Goal: Information Seeking & Learning: Find specific page/section

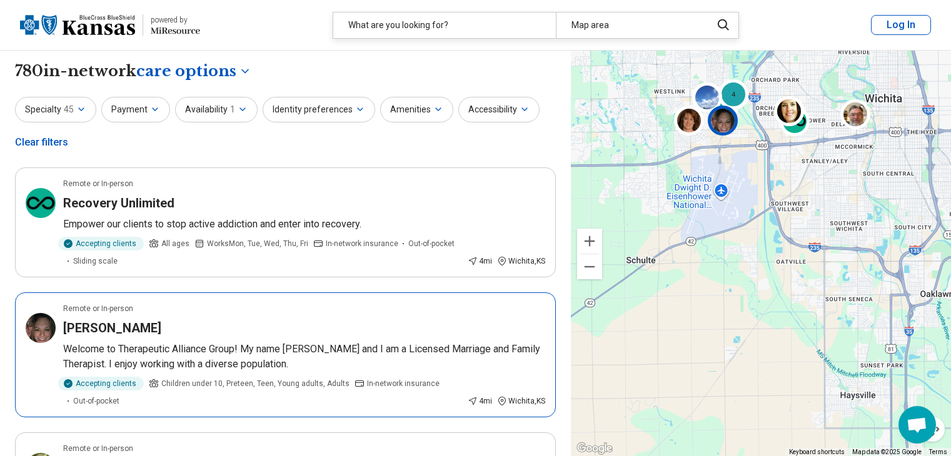
select select "***"
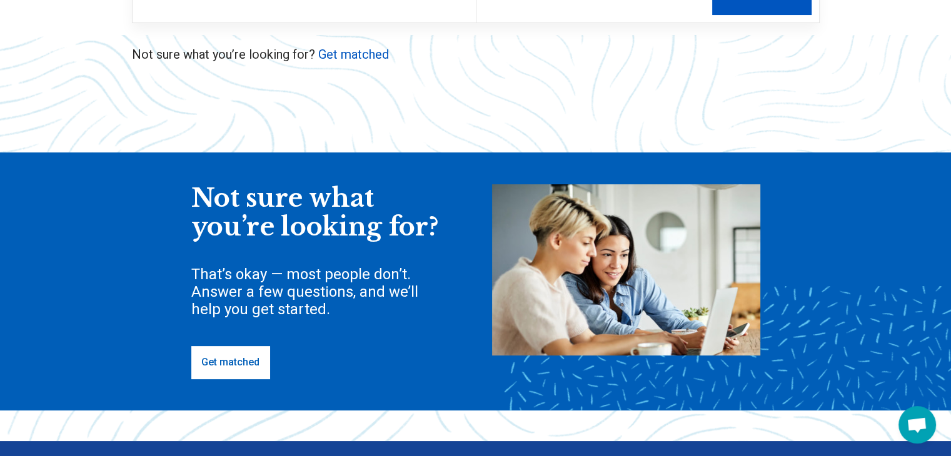
scroll to position [63, 0]
